Goal: Information Seeking & Learning: Learn about a topic

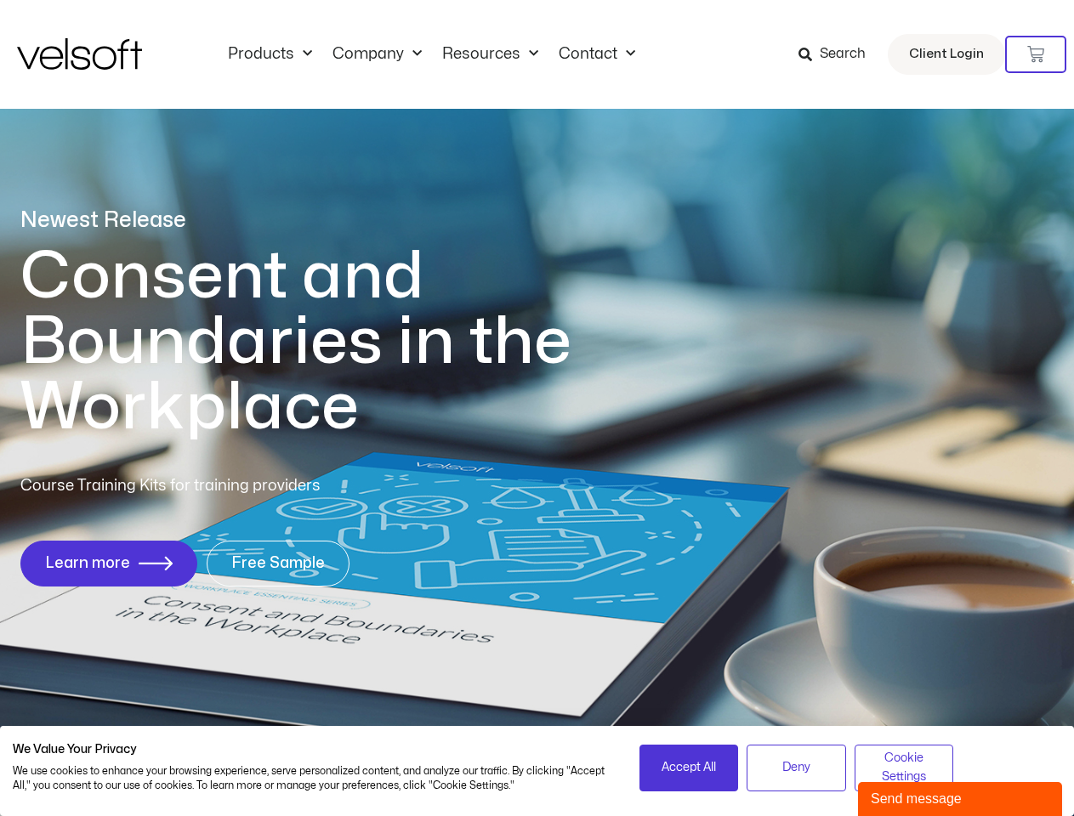
click at [537, 408] on h1 "Consent and Boundaries in the Workplace" at bounding box center [330, 342] width 621 height 196
click at [1036, 54] on icon at bounding box center [1035, 54] width 17 height 17
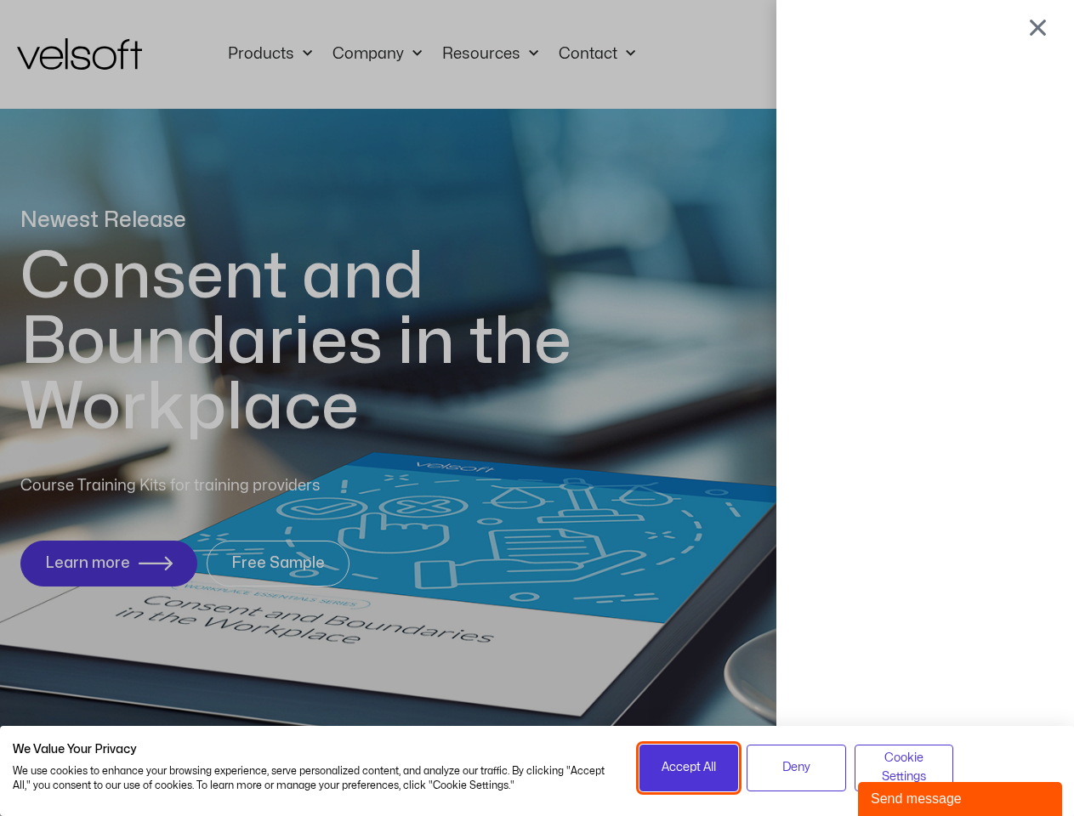
click at [689, 768] on span "Accept All" at bounding box center [689, 768] width 54 height 19
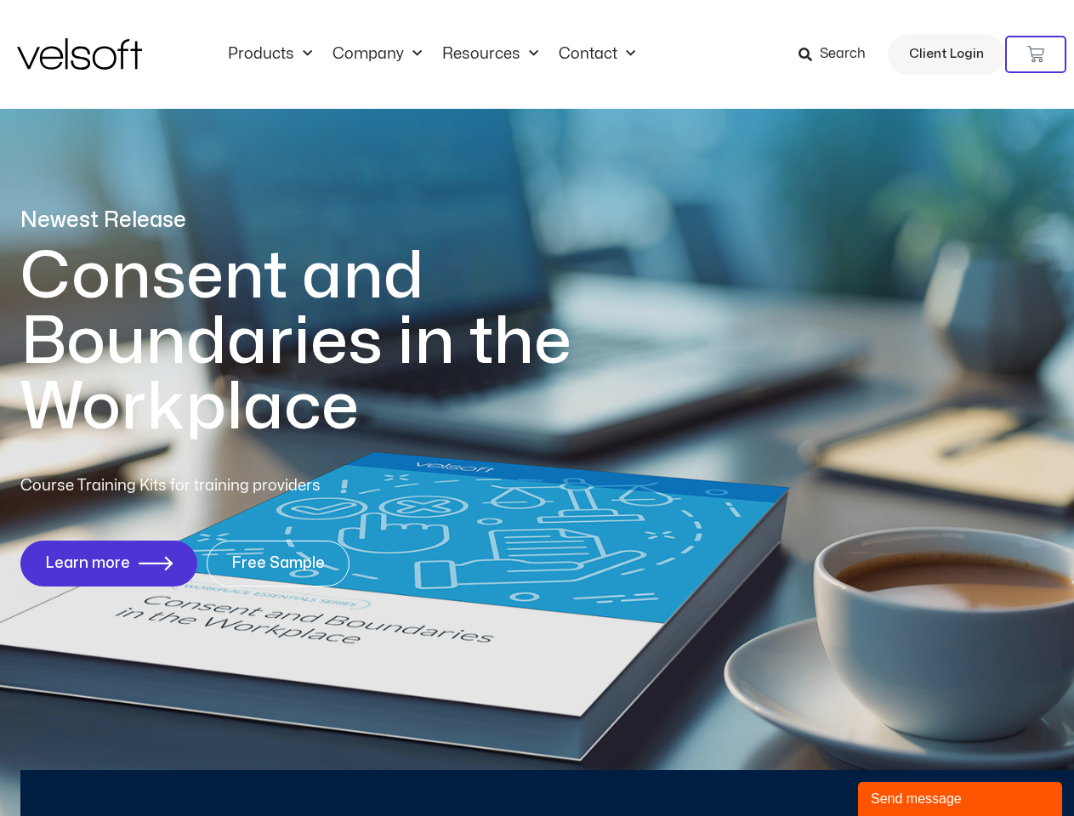
click at [537, 408] on div at bounding box center [537, 408] width 0 height 0
click at [960, 799] on div "Send message" at bounding box center [960, 799] width 179 height 20
